Goal: Transaction & Acquisition: Book appointment/travel/reservation

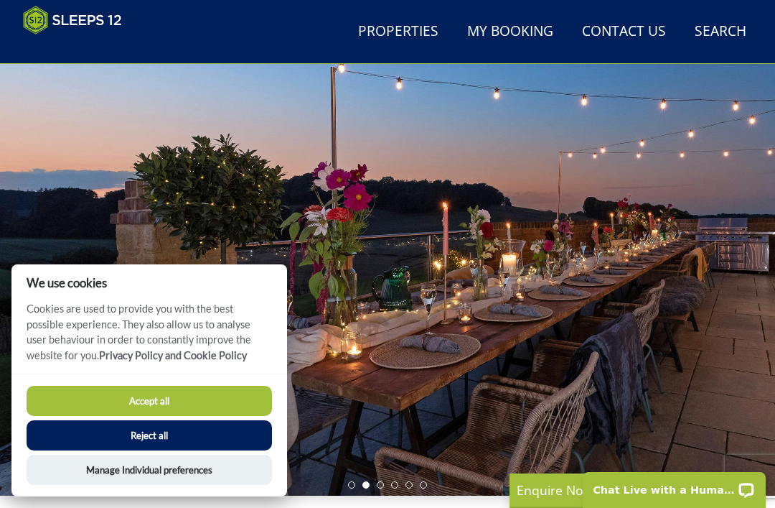
scroll to position [52, 0]
click at [202, 416] on button "Accept all" at bounding box center [150, 401] width 246 height 30
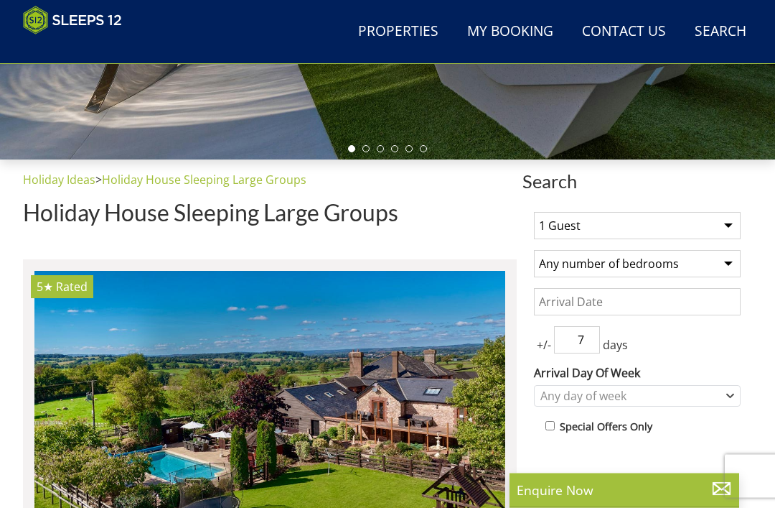
click at [709, 233] on select "1 Guest 2 Guests 3 Guests 4 Guests 5 Guests 6 Guests 7 Guests 8 Guests 9 Guests…" at bounding box center [637, 226] width 207 height 27
select select "15"
click at [696, 269] on select "Any number of bedrooms 1 Bedroom 2 Bedrooms 3 Bedrooms 4 Bedrooms 5 Bedrooms 6 …" at bounding box center [637, 263] width 207 height 27
select select "9"
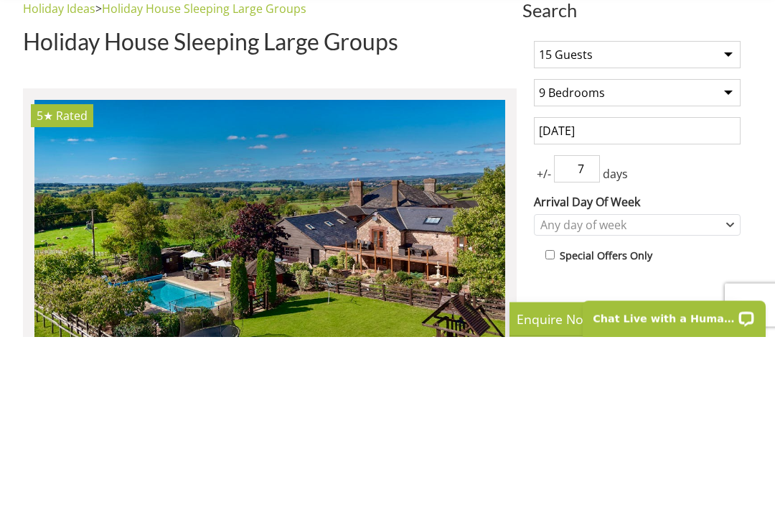
type input "[DATE]"
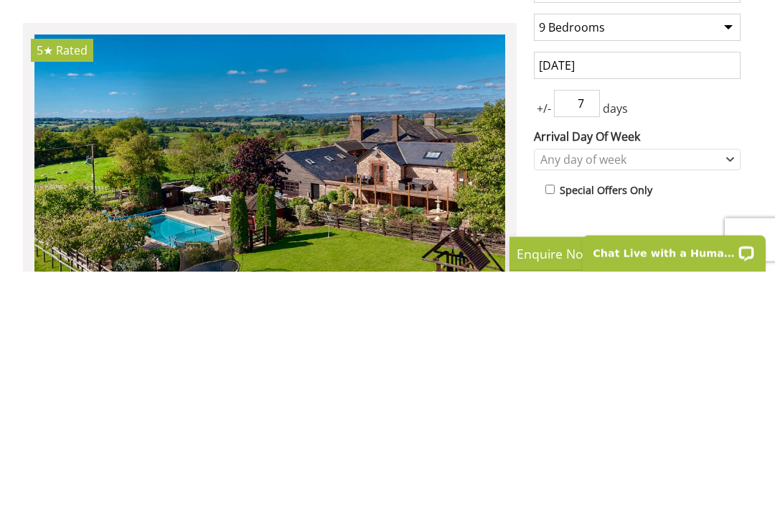
click at [562, 327] on input "7" at bounding box center [577, 340] width 46 height 27
click at [538, 337] on span "+/-" at bounding box center [544, 345] width 20 height 17
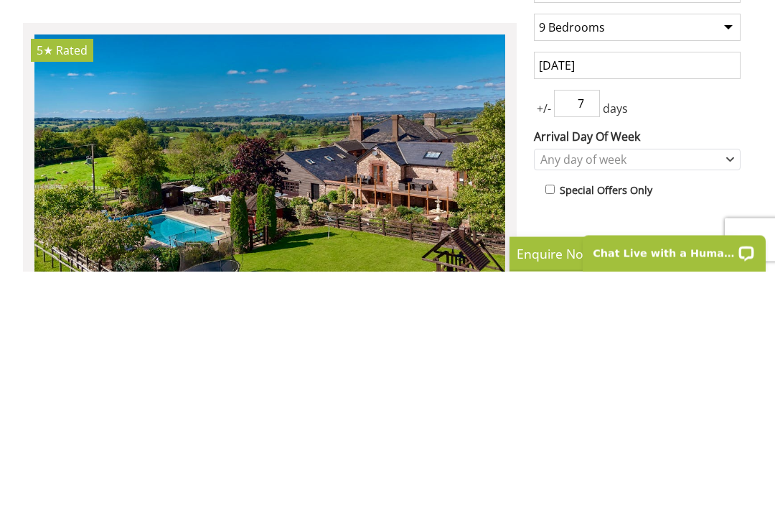
click at [596, 327] on input "7" at bounding box center [577, 340] width 46 height 27
type input "0"
click at [685, 388] on div "Any day of week" at bounding box center [630, 396] width 186 height 16
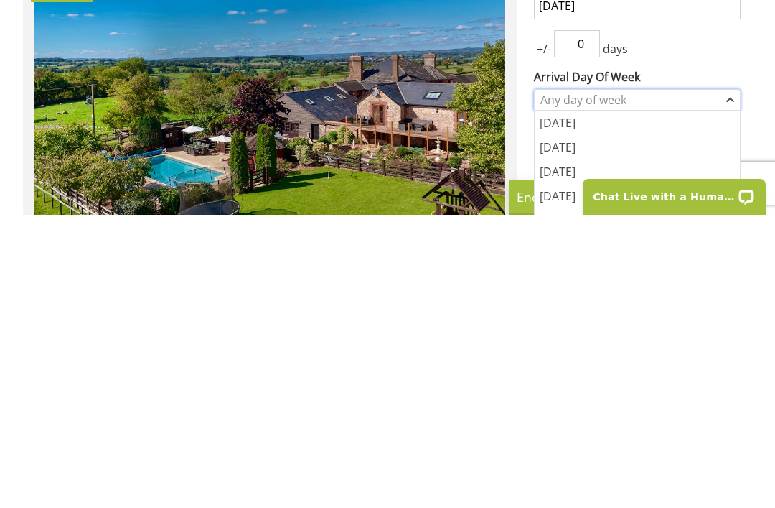
scroll to position [398, 0]
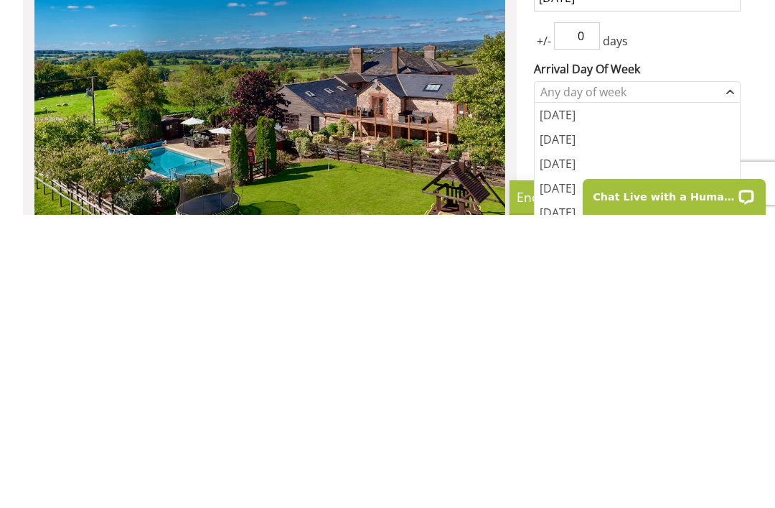
click at [562, 493] on div "[DATE]" at bounding box center [637, 505] width 205 height 24
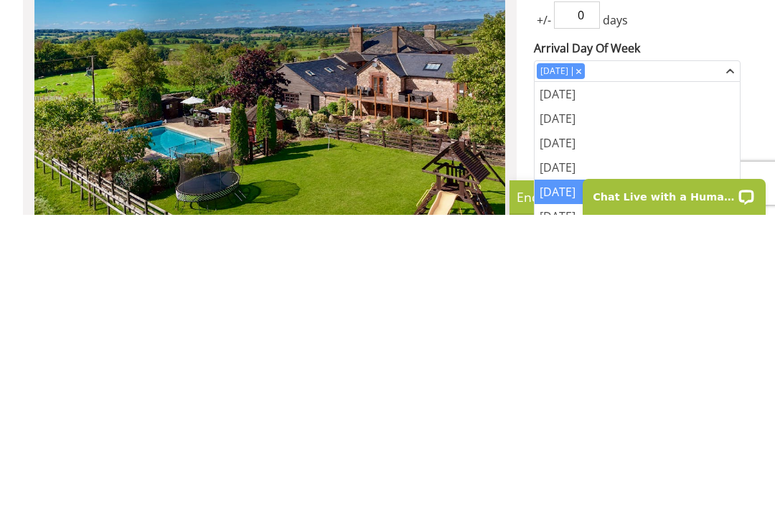
scroll to position [470, 0]
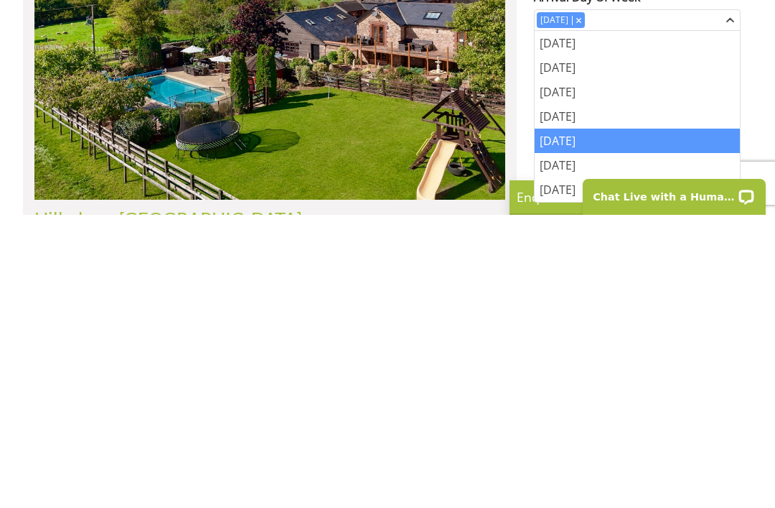
click at [621, 421] on div "[DATE]" at bounding box center [637, 433] width 205 height 24
click at [636, 421] on div "[DATE]" at bounding box center [637, 433] width 205 height 24
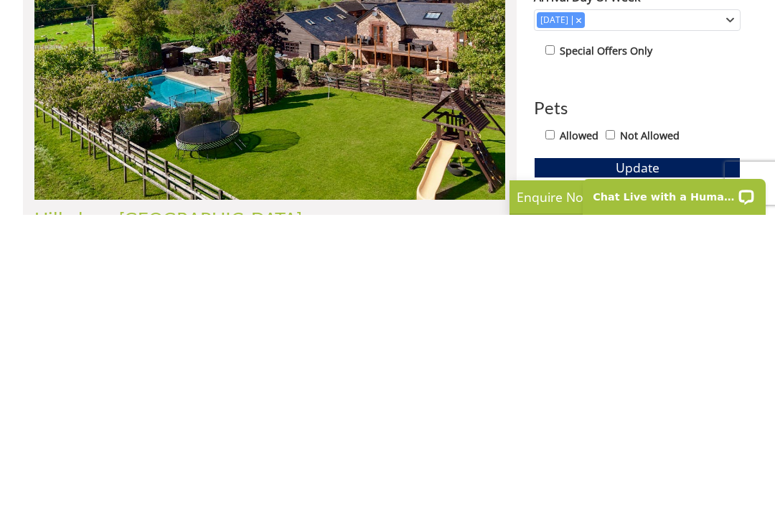
click at [751, 126] on div "1 Guest 2 Guests 3 Guests 4 Guests 5 Guests 6 Guests 7 Guests 8 Guests 9 Guests…" at bounding box center [638, 509] width 230 height 783
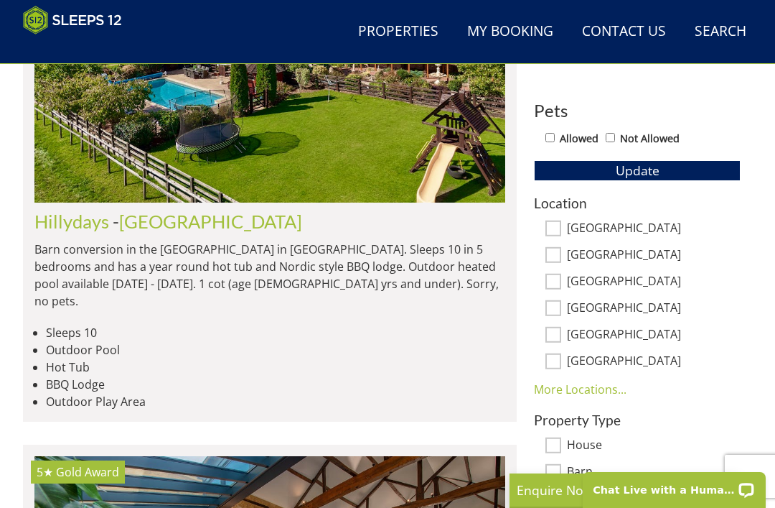
scroll to position [760, 0]
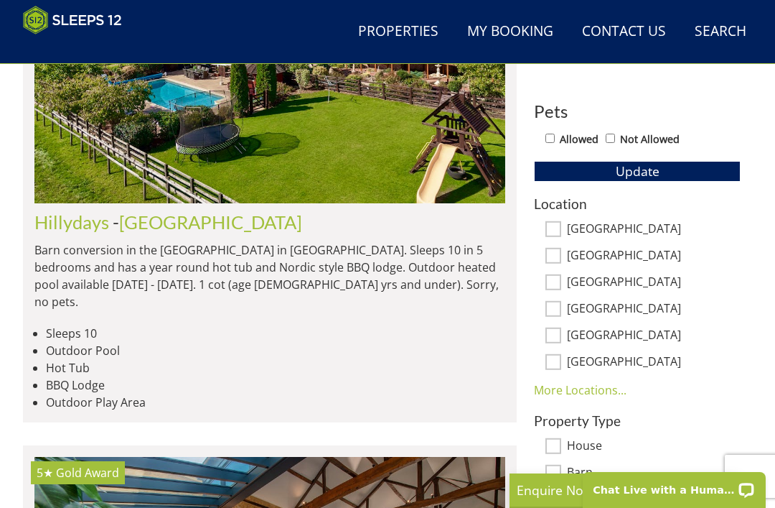
click at [674, 171] on button "Update" at bounding box center [637, 171] width 207 height 20
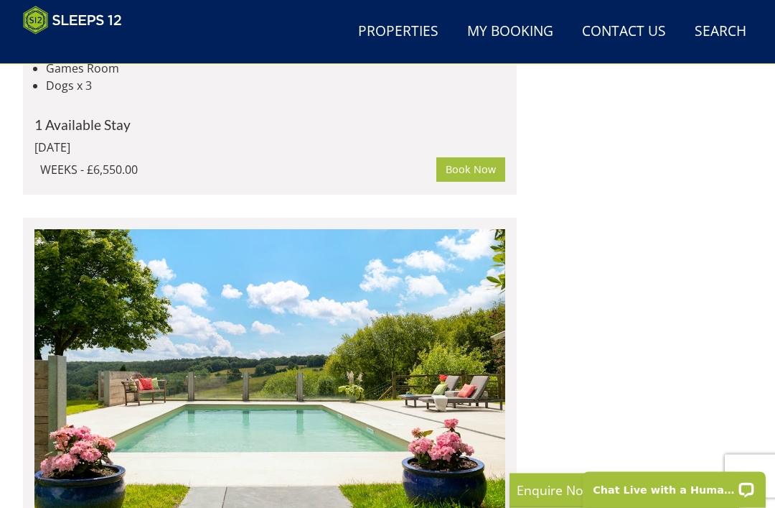
scroll to position [4059, 0]
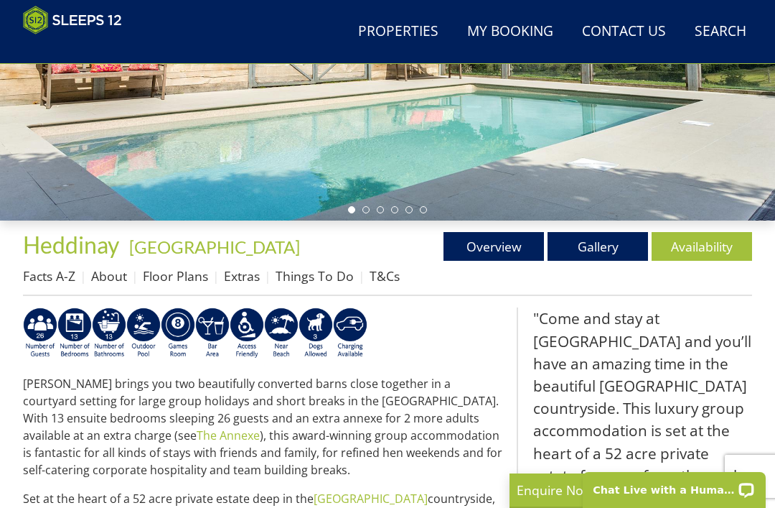
click at [608, 247] on link "Gallery" at bounding box center [598, 246] width 101 height 29
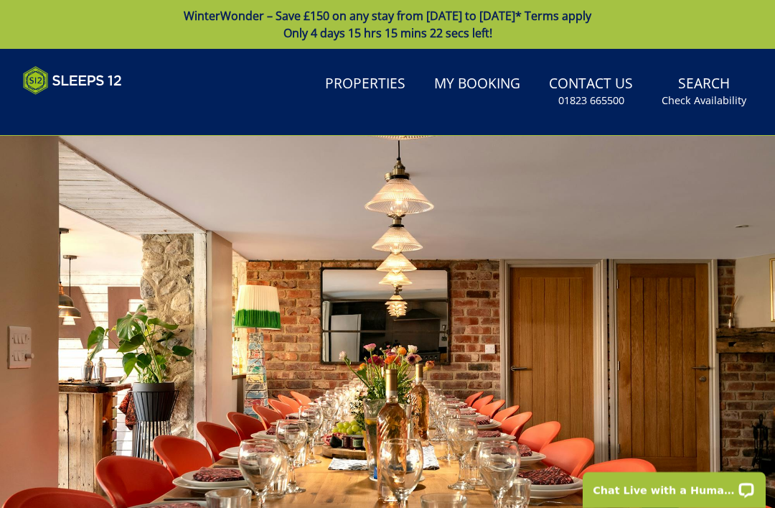
click at [388, 75] on link "Properties" at bounding box center [365, 84] width 92 height 32
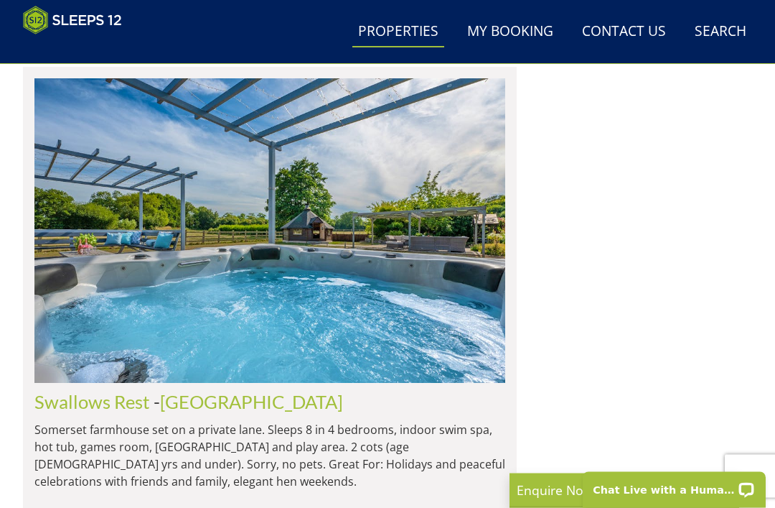
scroll to position [11465, 0]
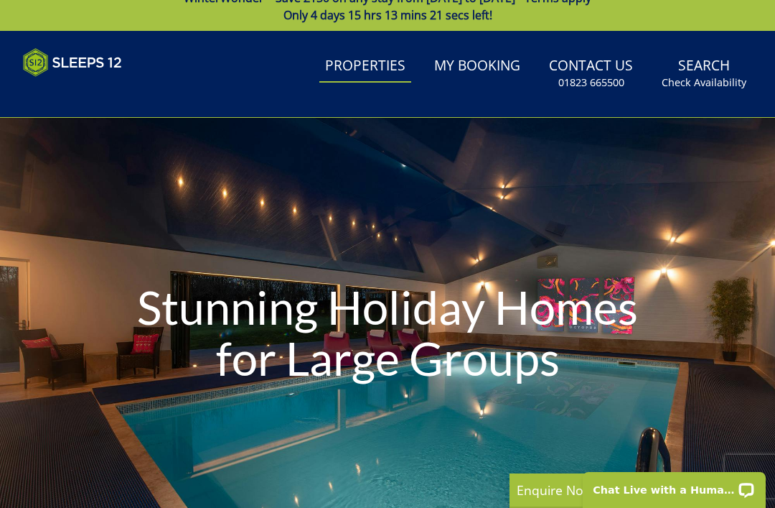
scroll to position [0, 0]
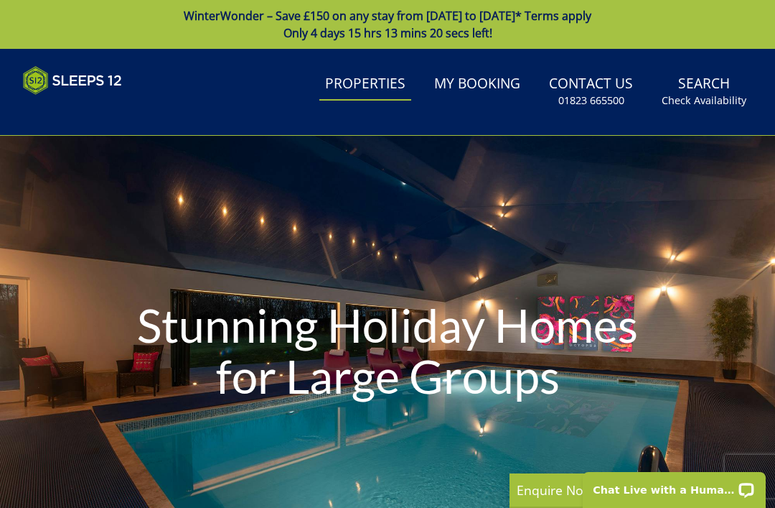
click at [709, 83] on link "Search Check Availability" at bounding box center [704, 91] width 96 height 47
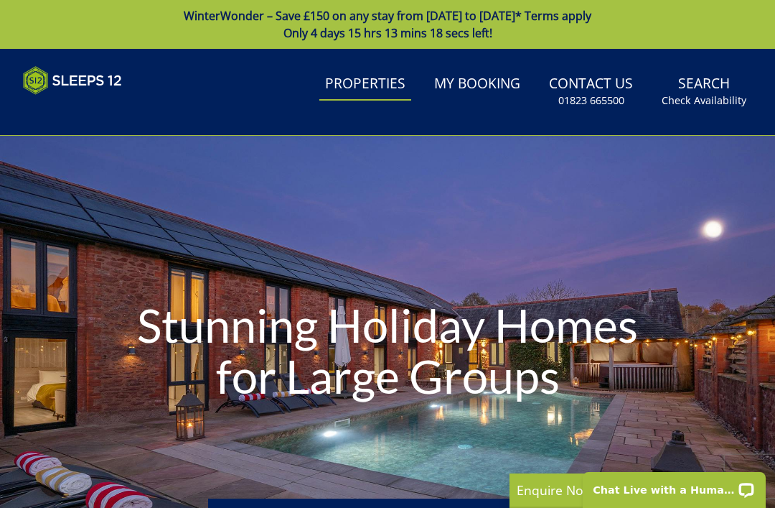
click at [694, 89] on link "Search Check Availability" at bounding box center [704, 91] width 96 height 47
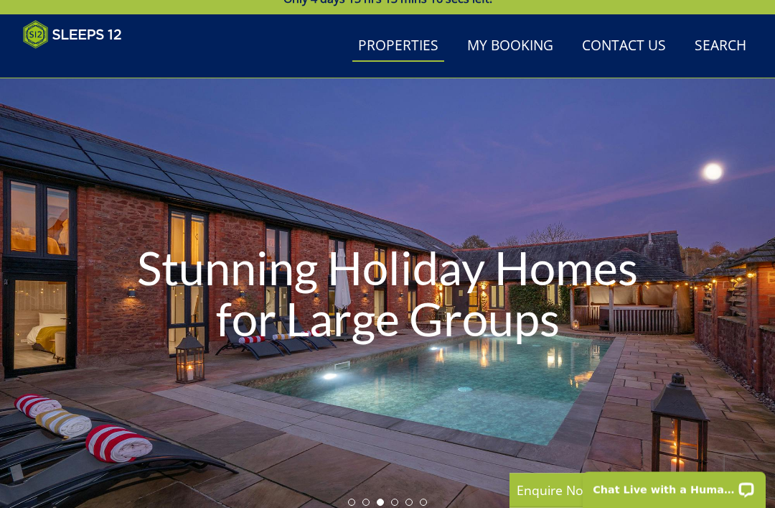
scroll to position [83, 0]
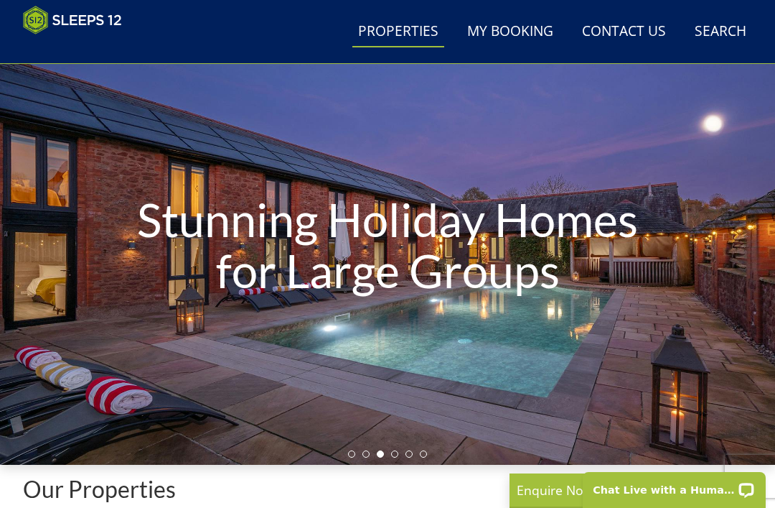
click at [722, 32] on link "Search Check Availability" at bounding box center [720, 32] width 63 height 32
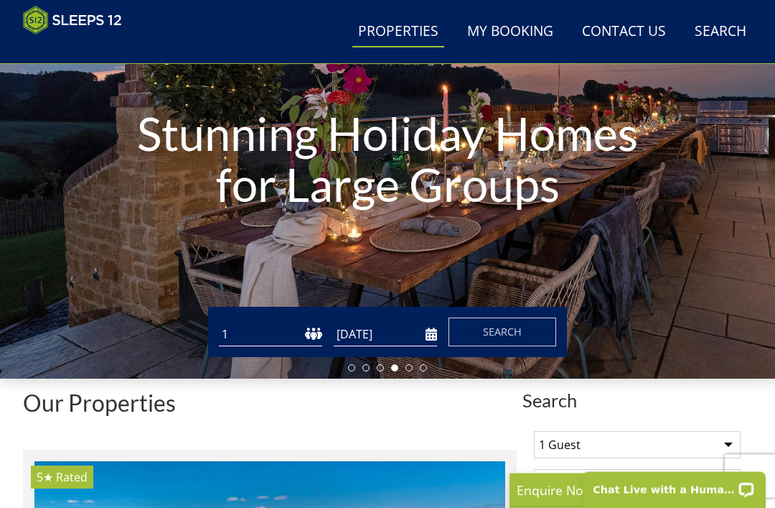
scroll to position [187, 0]
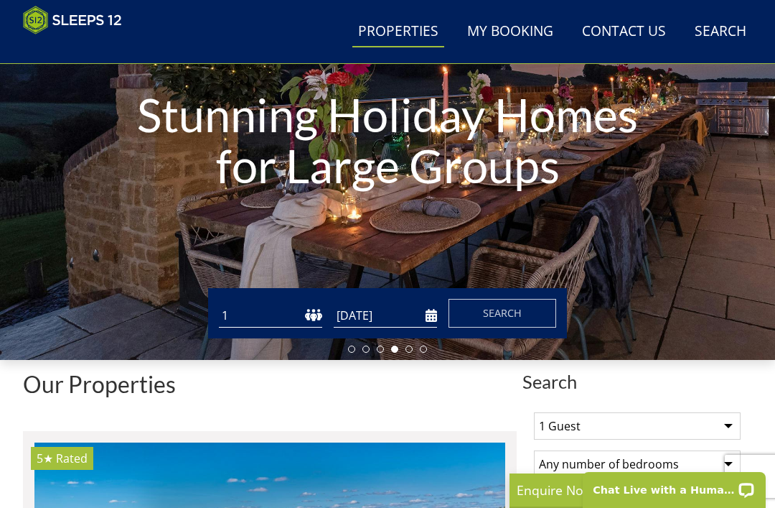
click at [431, 312] on input "[DATE]" at bounding box center [385, 316] width 103 height 24
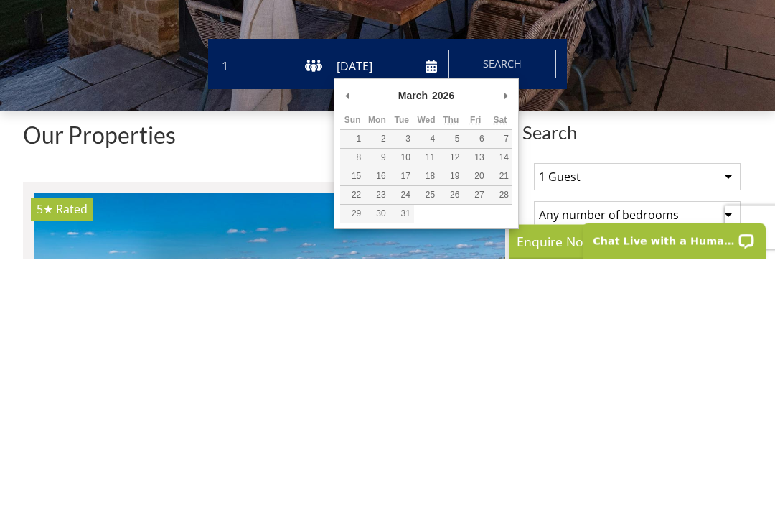
type input "[DATE]"
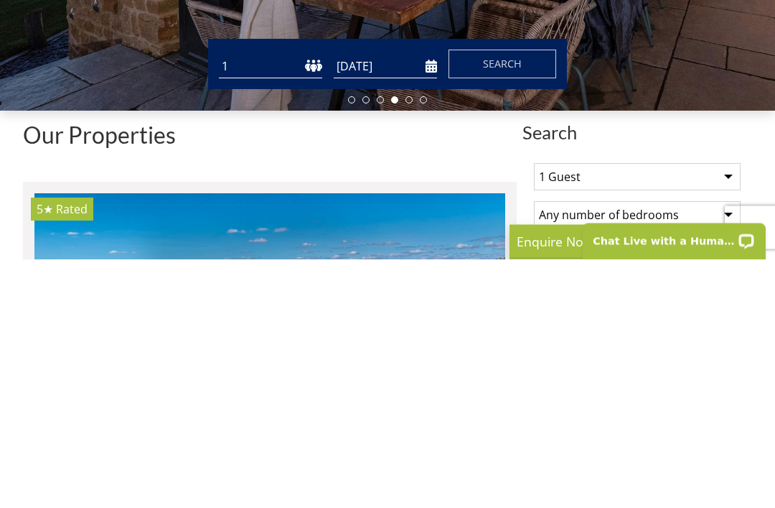
click at [243, 304] on select "1 2 3 4 5 6 7 8 9 10 11 12 13 14 15 16 17 18 19 20 21 22 23 24 25 26 27 28 29 3…" at bounding box center [270, 316] width 103 height 24
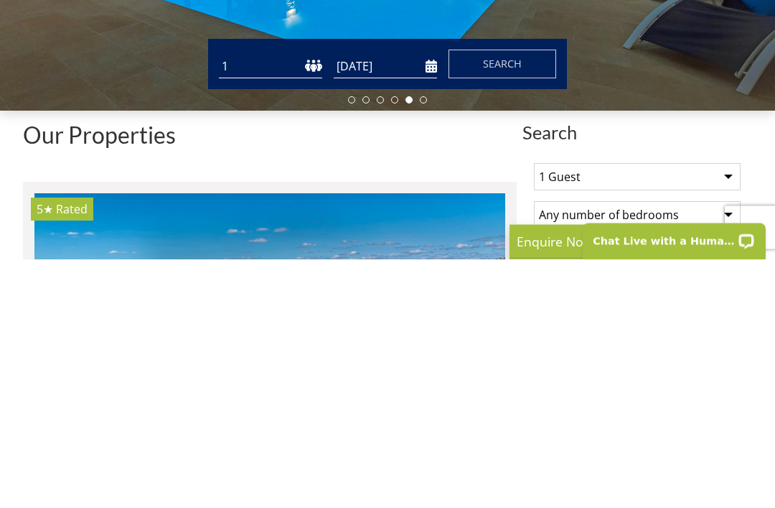
select select "15"
click at [513, 306] on span "Search" at bounding box center [502, 313] width 39 height 14
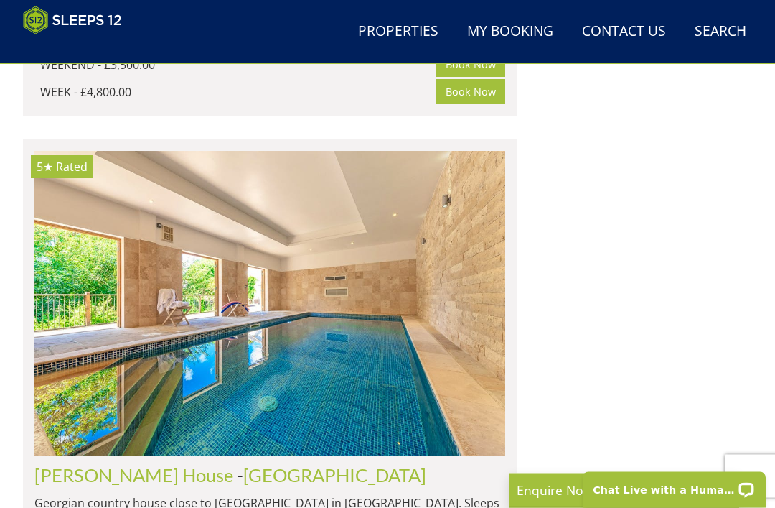
scroll to position [1997, 0]
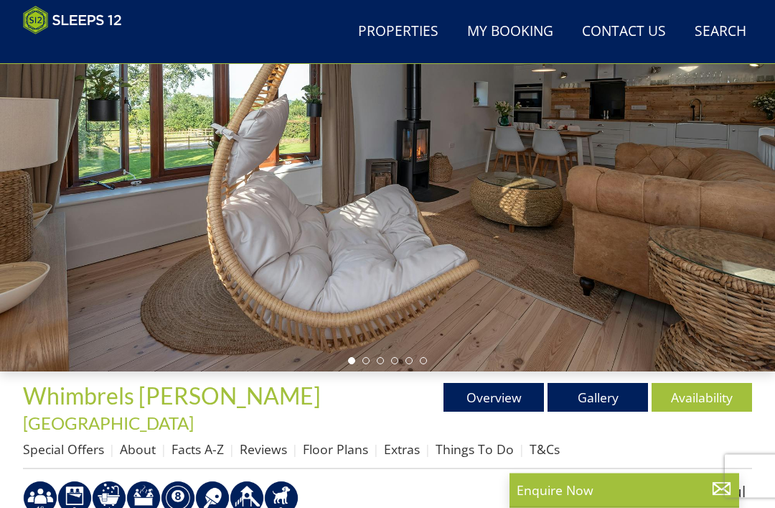
scroll to position [196, 0]
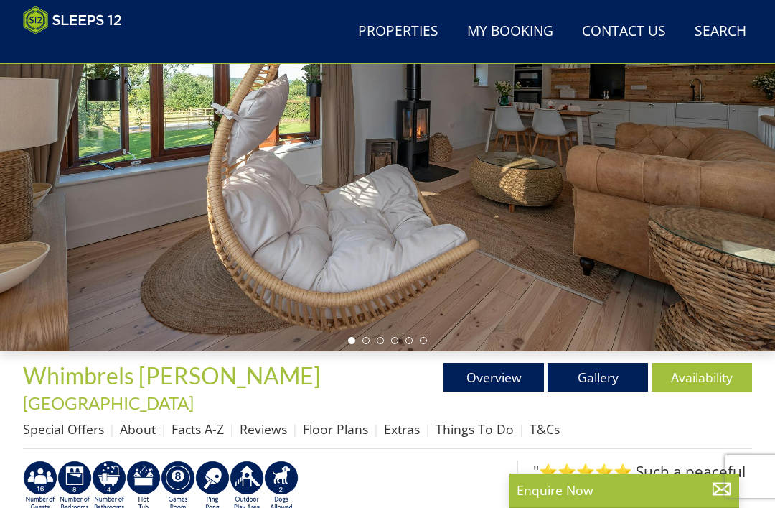
click at [604, 374] on link "Gallery" at bounding box center [598, 377] width 101 height 29
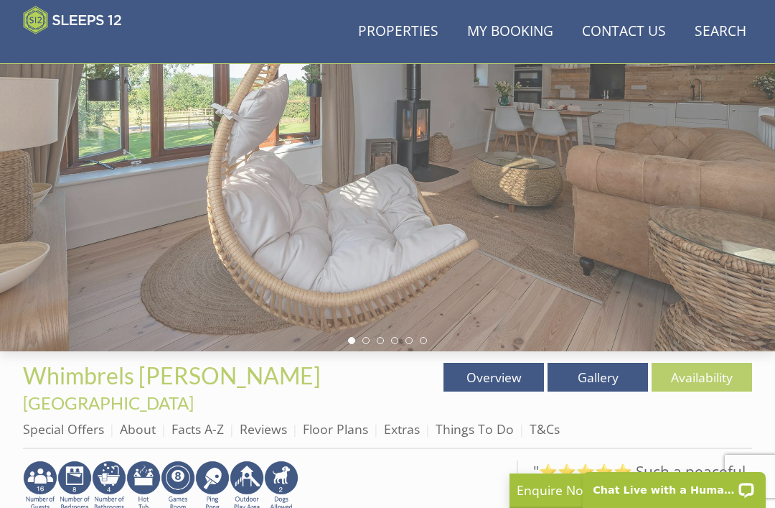
scroll to position [0, 0]
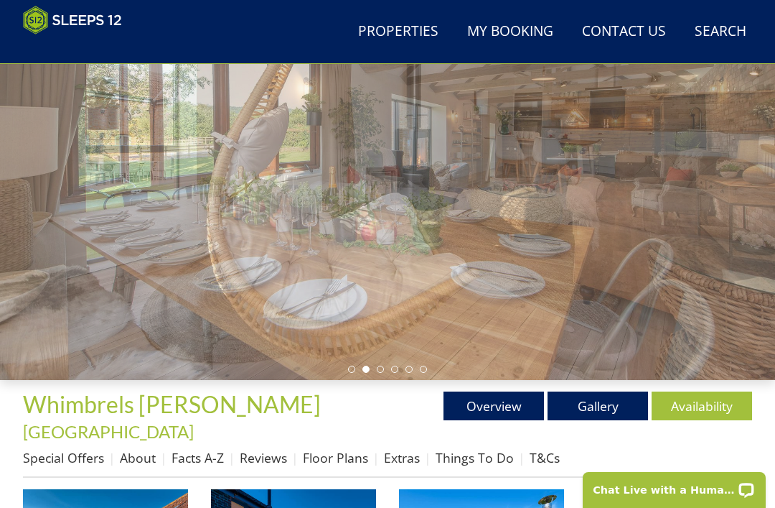
scroll to position [177, 0]
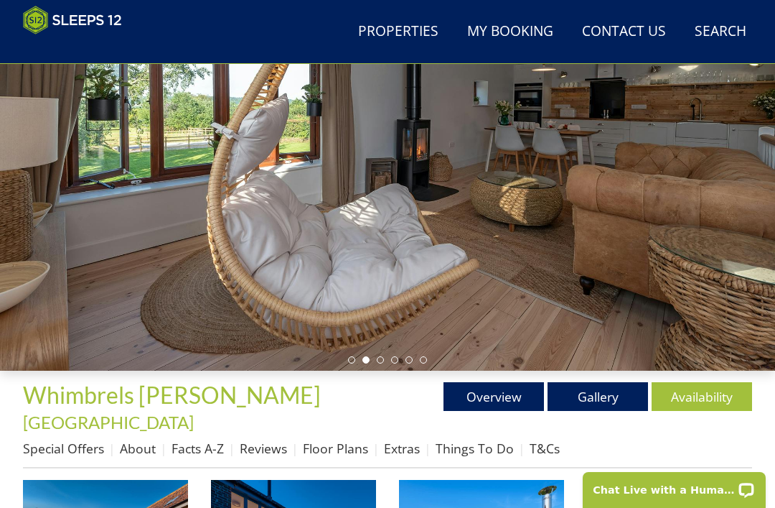
click at [710, 401] on link "Availability" at bounding box center [702, 396] width 101 height 29
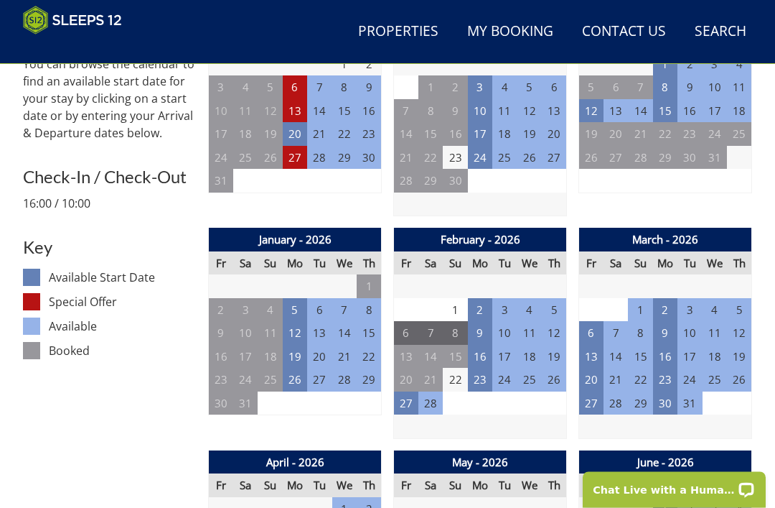
scroll to position [650, 0]
click at [592, 391] on td "27" at bounding box center [591, 403] width 24 height 24
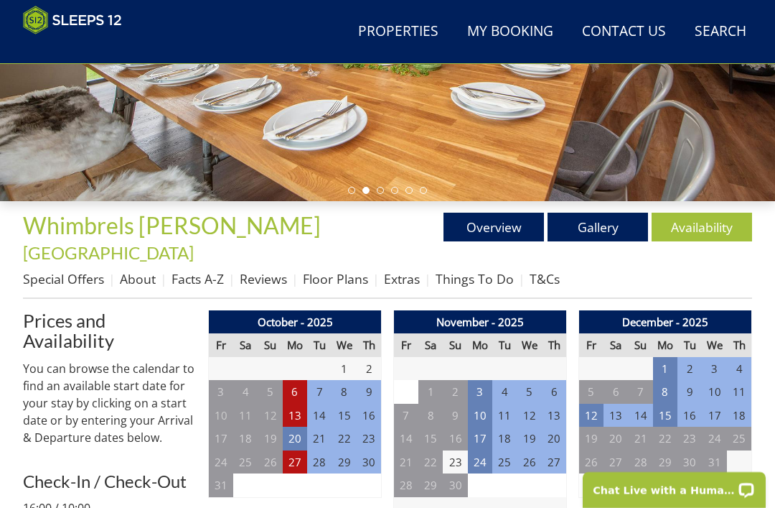
scroll to position [276, 0]
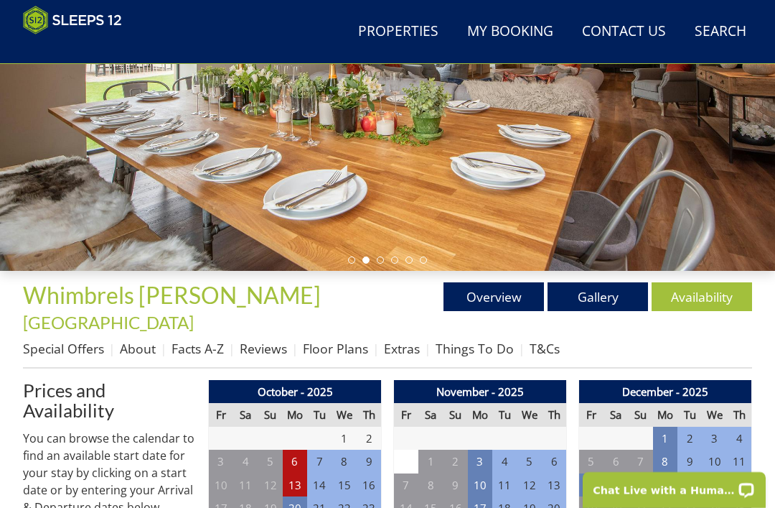
click at [195, 340] on link "Facts A-Z" at bounding box center [198, 348] width 52 height 17
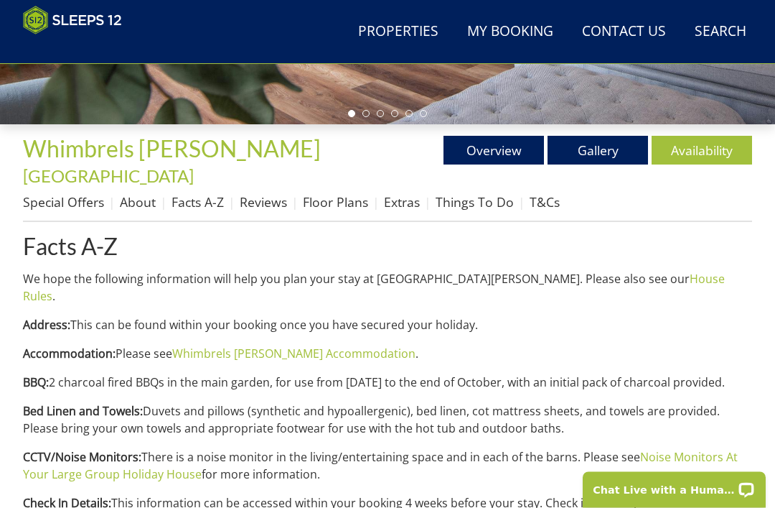
scroll to position [423, 0]
click at [348, 193] on link "Floor Plans" at bounding box center [335, 201] width 65 height 17
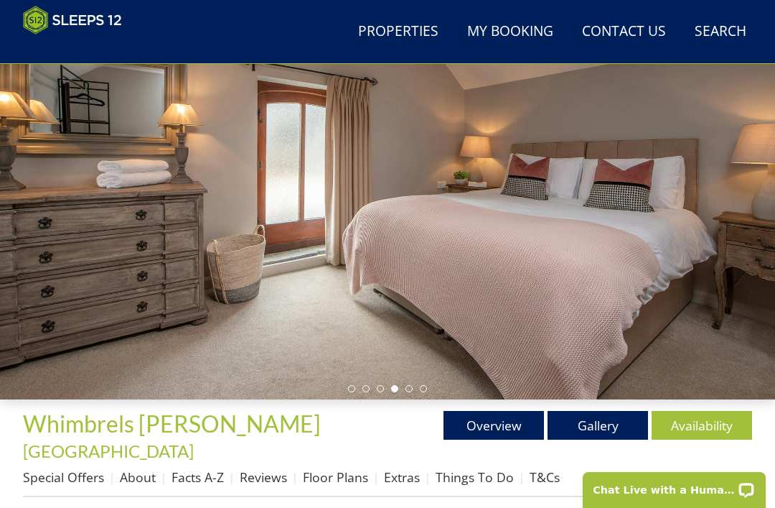
scroll to position [147, 0]
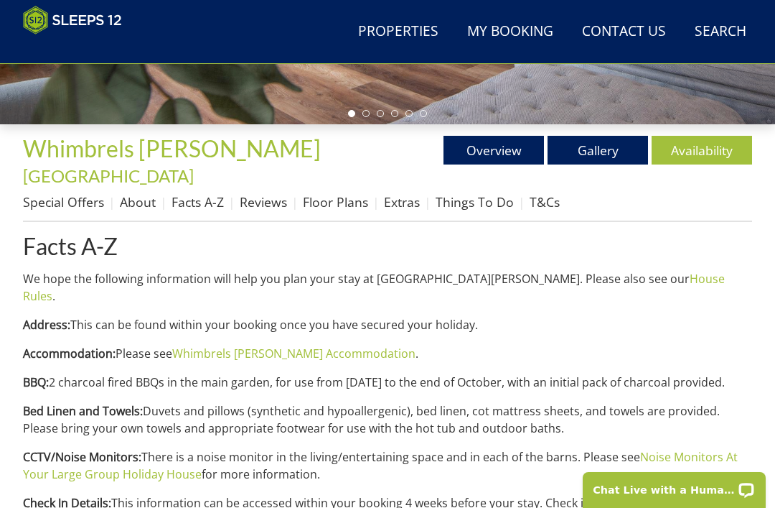
scroll to position [470, 0]
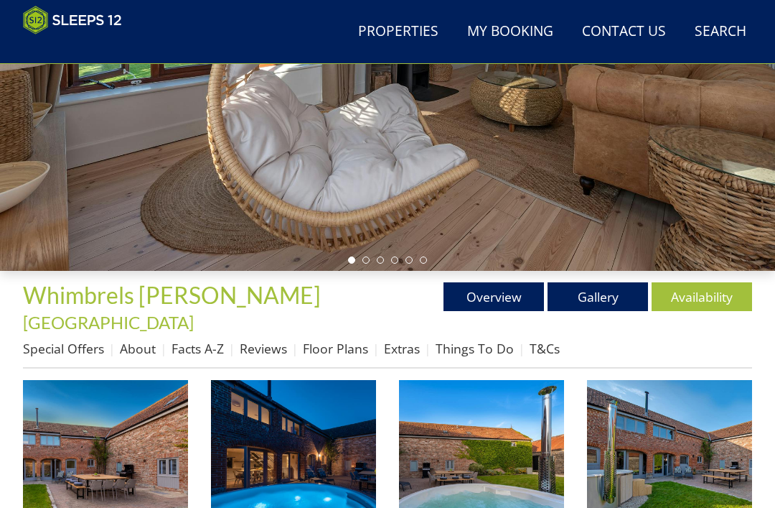
scroll to position [177, 0]
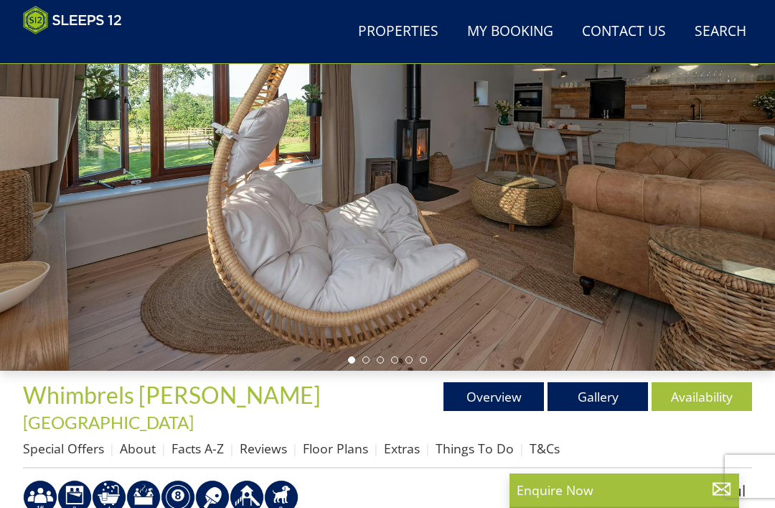
scroll to position [196, 0]
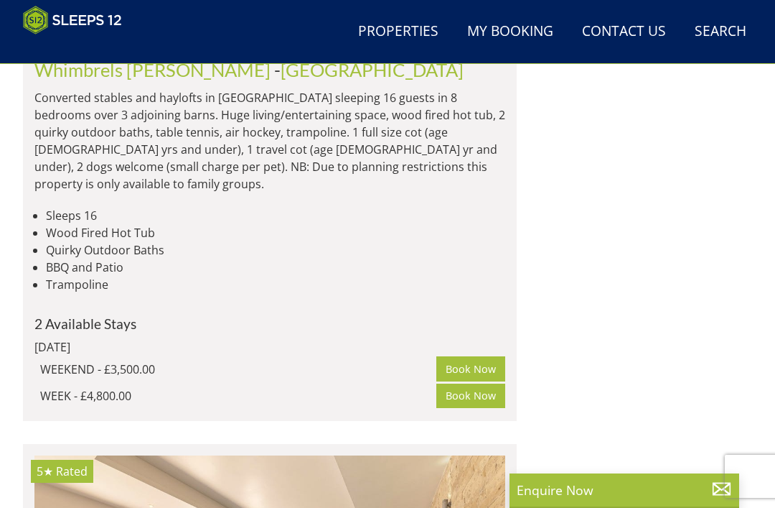
scroll to position [0, 8949]
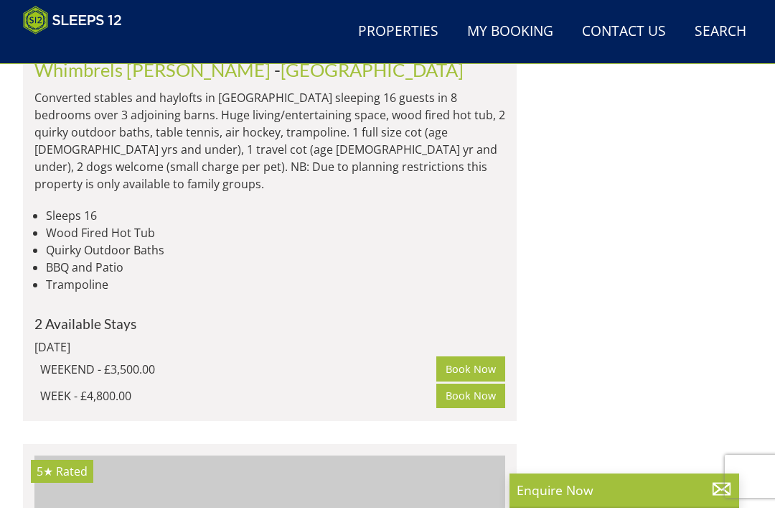
select select "15"
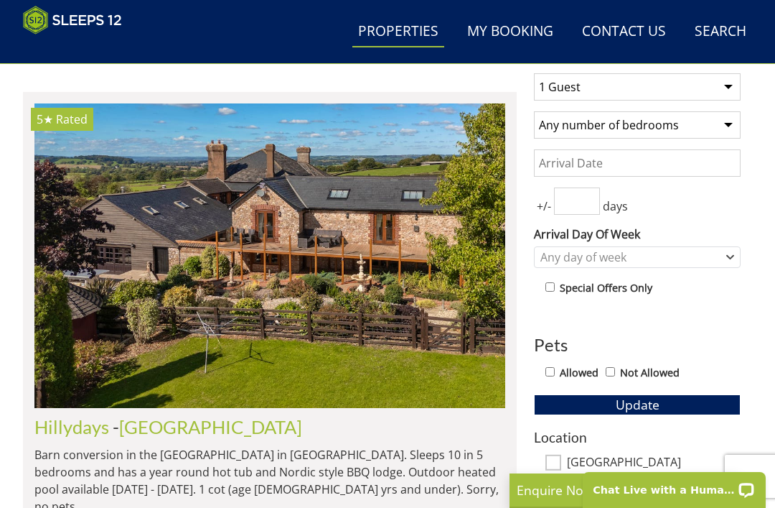
scroll to position [527, 0]
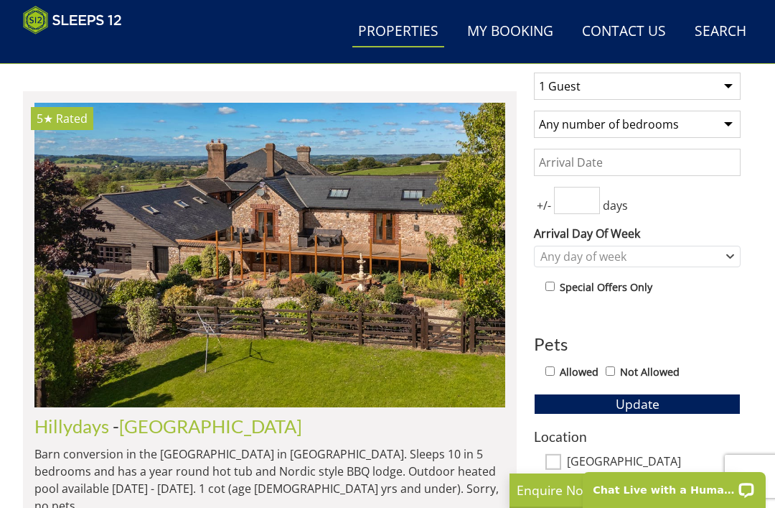
click at [695, 122] on select "Any number of bedrooms 1 Bedroom 2 Bedrooms 3 Bedrooms 4 Bedrooms 5 Bedrooms 6 …" at bounding box center [637, 124] width 207 height 27
select select "9"
click at [720, 86] on select "1 Guest 2 Guests 3 Guests 4 Guests 5 Guests 6 Guests 7 Guests 8 Guests 9 Guests…" at bounding box center [637, 86] width 207 height 27
select select "15"
click at [627, 165] on input "Date" at bounding box center [637, 162] width 207 height 27
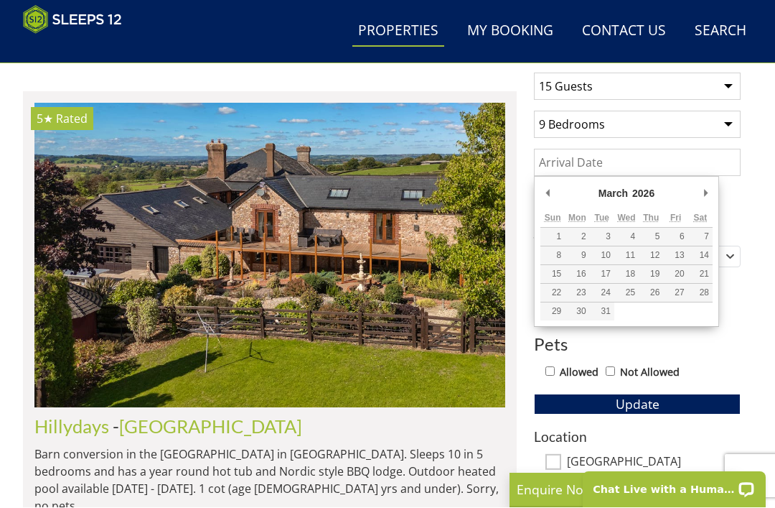
scroll to position [523, 0]
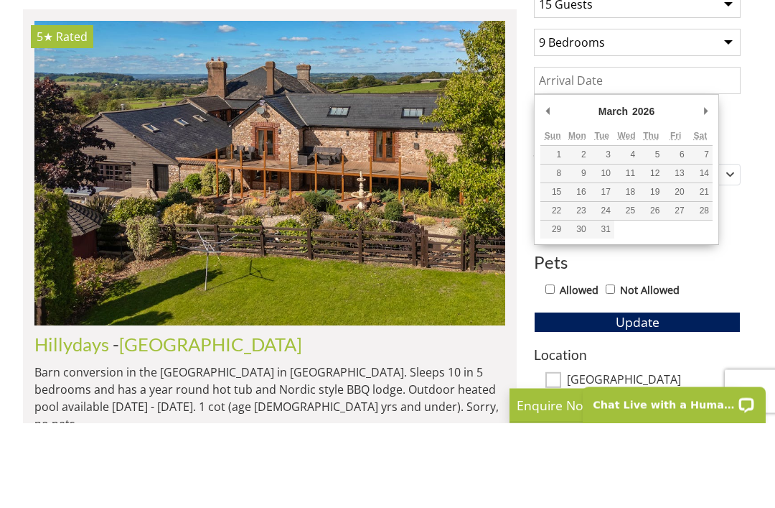
type input "[DATE]"
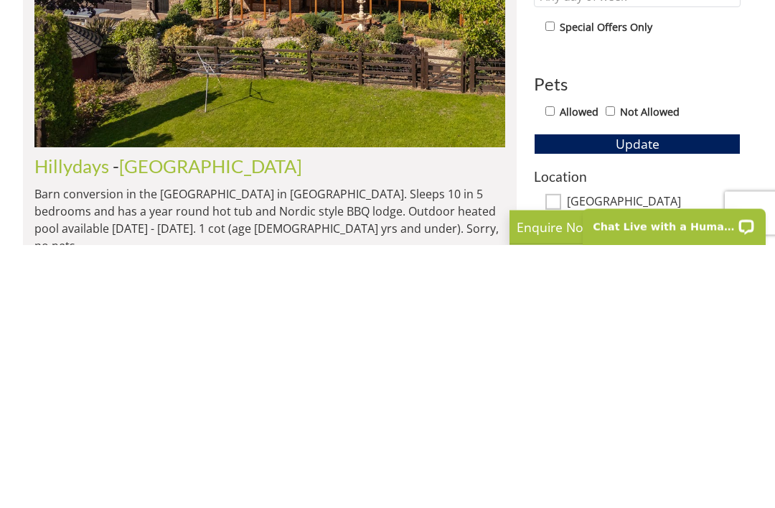
click at [680, 397] on button "Update" at bounding box center [637, 407] width 207 height 20
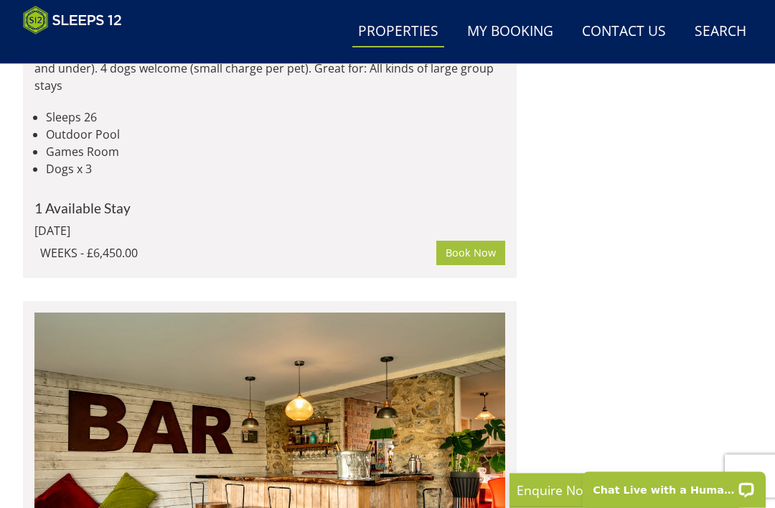
scroll to position [3364, 0]
